Goal: Information Seeking & Learning: Learn about a topic

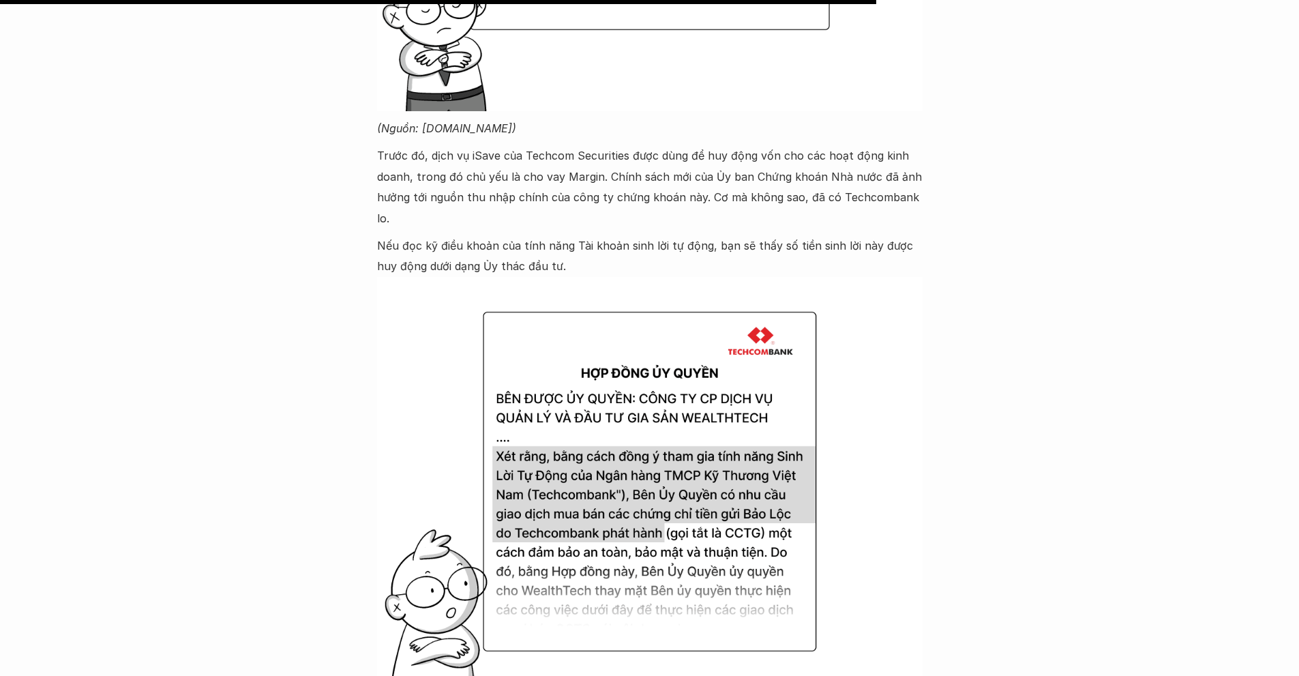
scroll to position [4460, 0]
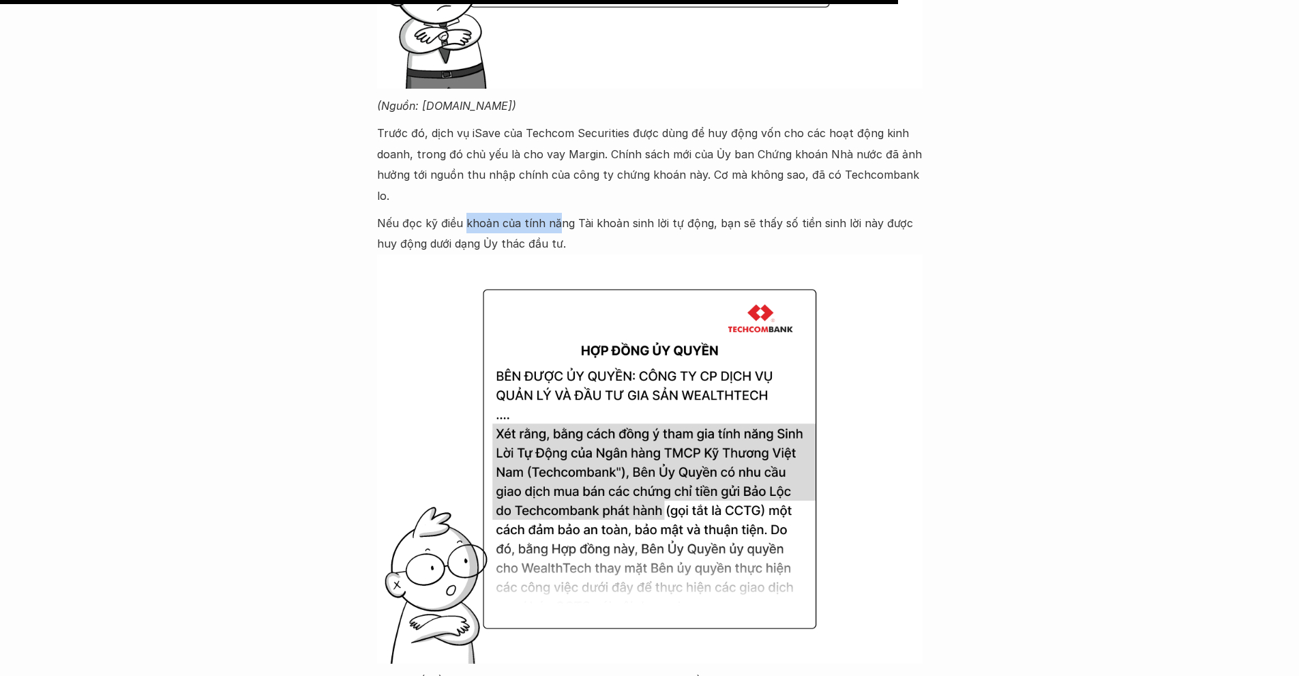
drag, startPoint x: 515, startPoint y: 203, endPoint x: 743, endPoint y: 210, distance: 227.2
click at [570, 213] on p "Nếu đọc kỹ điều khoản của tính năng Tài khoản sinh lời tự động, bạn sẽ thấy số …" at bounding box center [649, 234] width 545 height 42
click at [856, 213] on p "Nếu đọc kỹ điều khoản của tính năng Tài khoản sinh lời tự động, bạn sẽ thấy số …" at bounding box center [649, 234] width 545 height 42
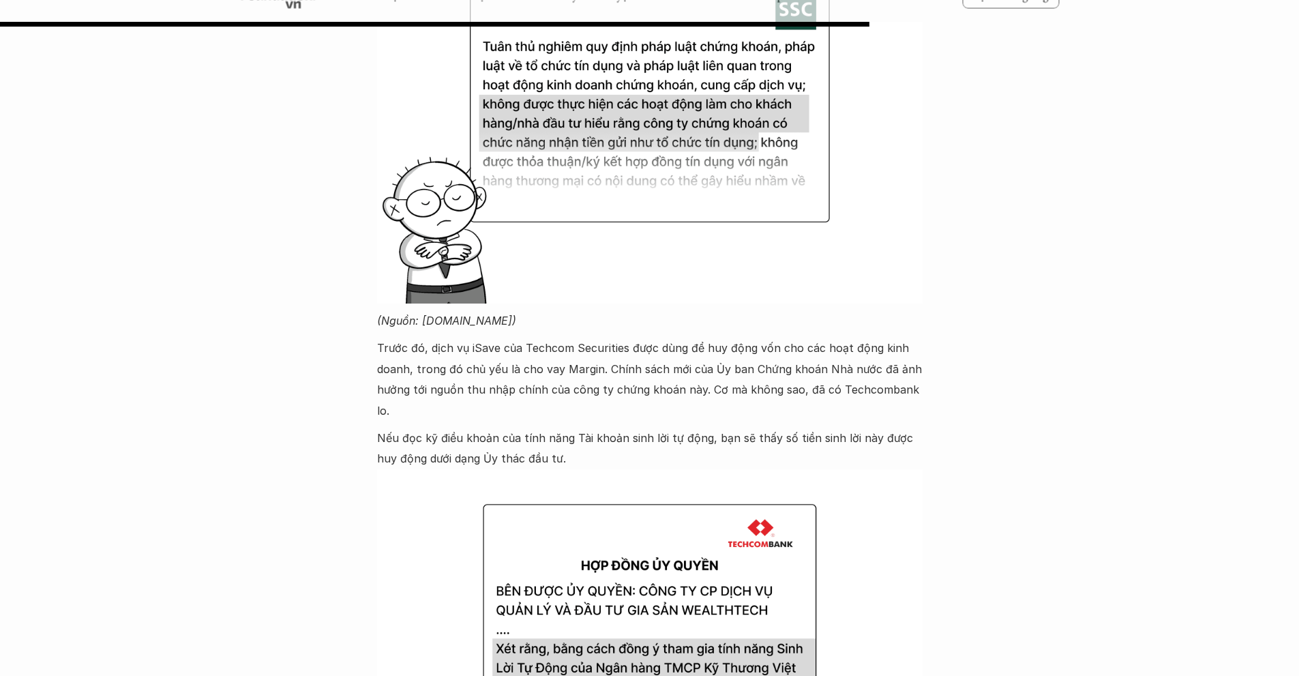
scroll to position [4324, 0]
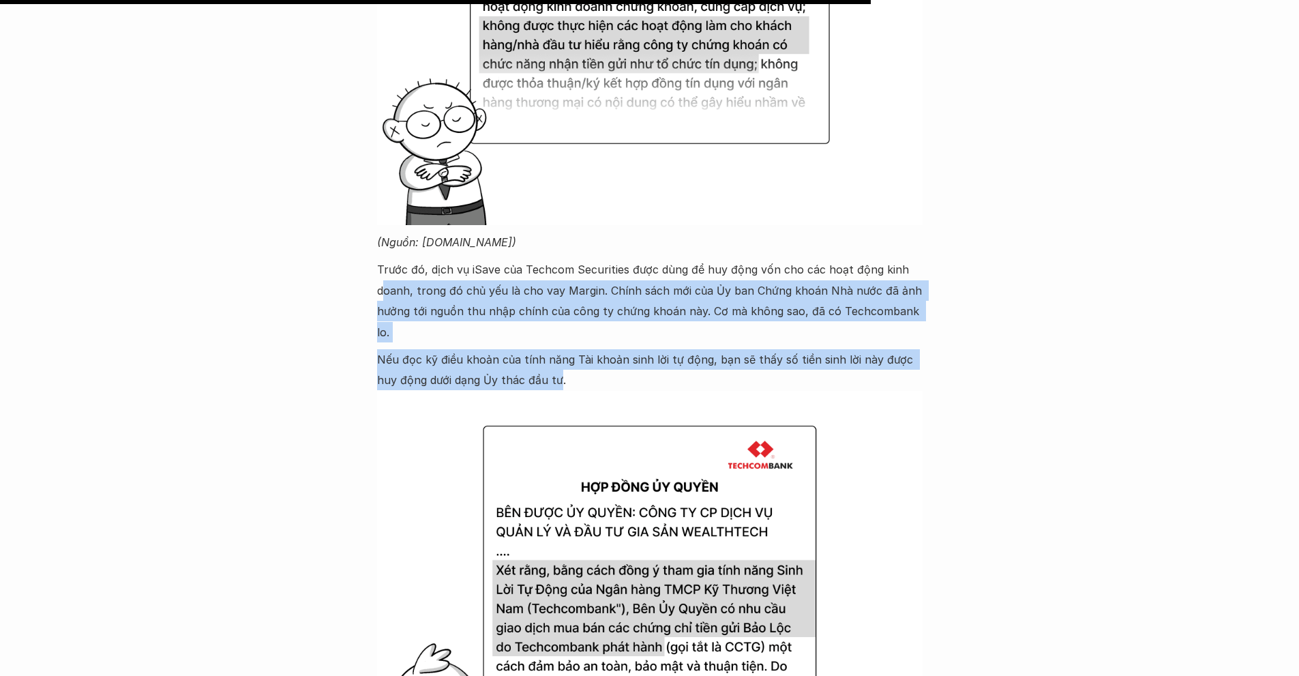
drag, startPoint x: 537, startPoint y: 358, endPoint x: 391, endPoint y: 303, distance: 155.8
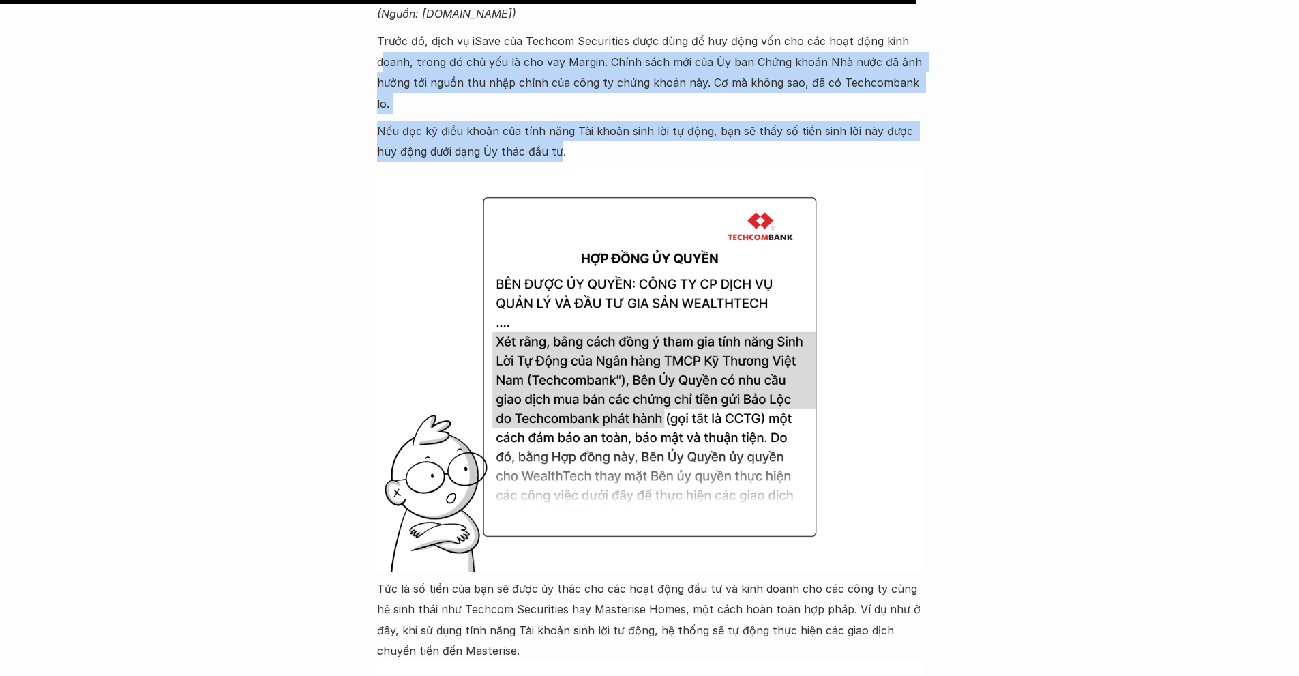
scroll to position [4801, 0]
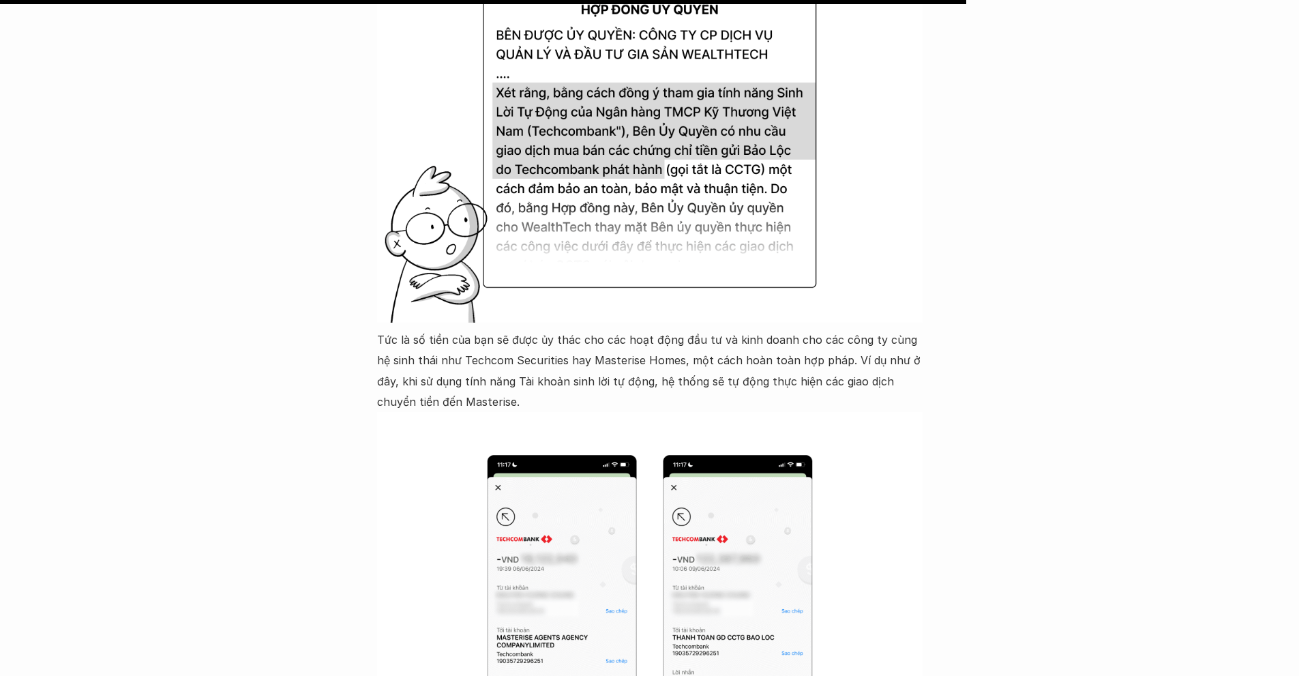
click at [425, 342] on p "Tức là số tiền của bạn sẽ được ủy thác cho các hoạt động đầu tư và kinh doanh c…" at bounding box center [649, 370] width 545 height 83
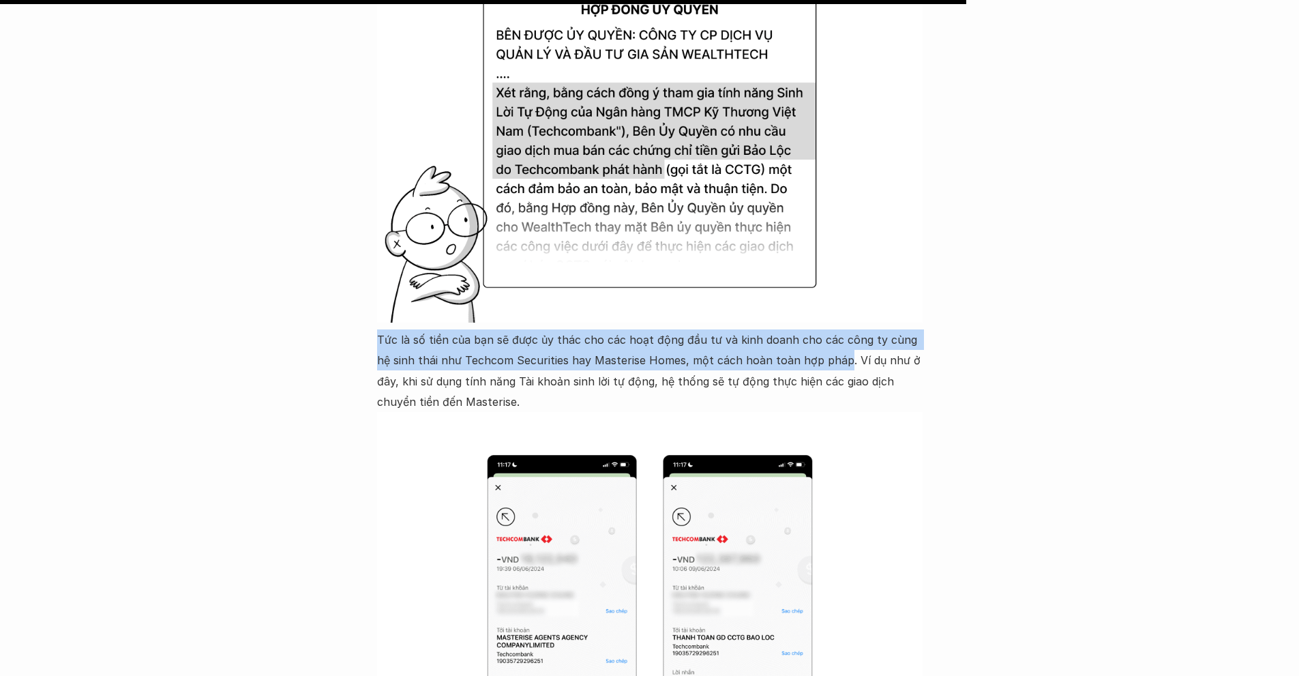
drag, startPoint x: 372, startPoint y: 317, endPoint x: 820, endPoint y: 342, distance: 448.7
copy p "Tức là số tiền của bạn sẽ được ủy thác cho các hoạt động đầu tư và kinh doanh c…"
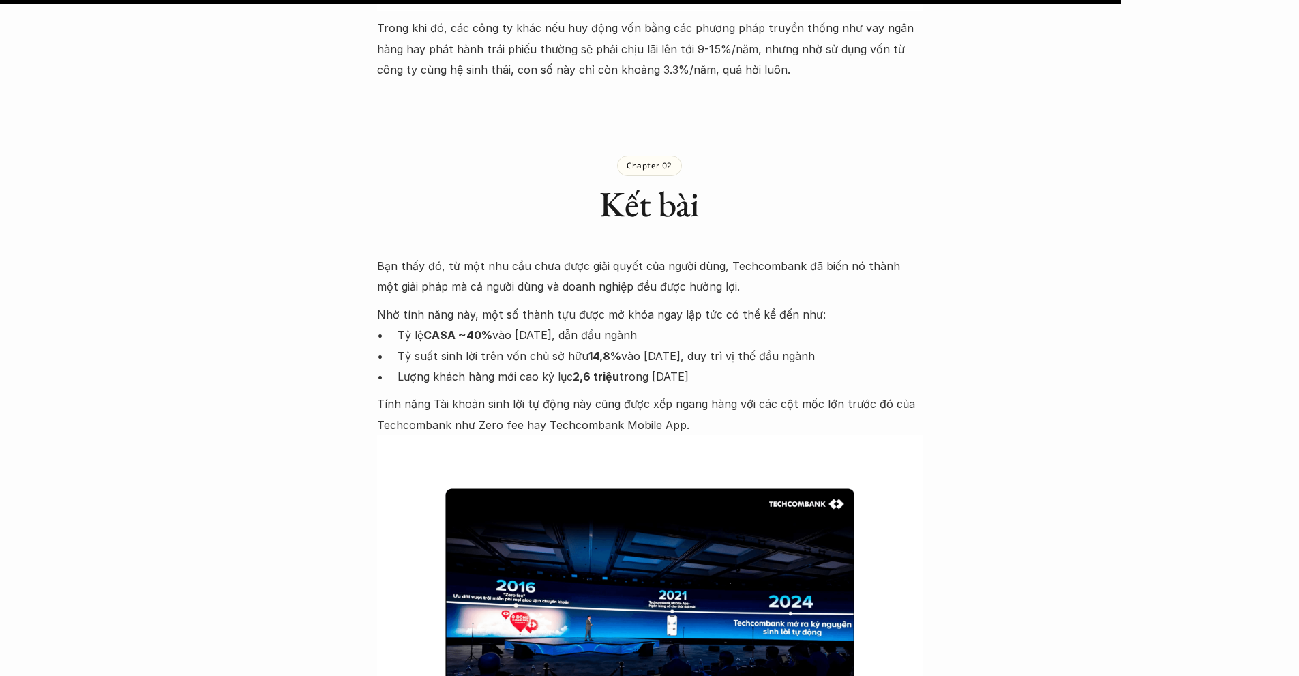
scroll to position [5619, 0]
